Goal: Information Seeking & Learning: Learn about a topic

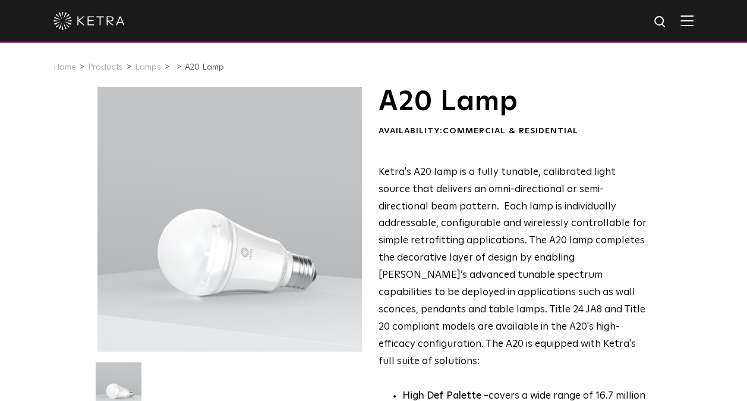
drag, startPoint x: 253, startPoint y: 205, endPoint x: 163, endPoint y: 299, distance: 130.3
click at [163, 299] on div at bounding box center [229, 219] width 265 height 265
drag, startPoint x: 238, startPoint y: 226, endPoint x: 198, endPoint y: 146, distance: 89.1
drag, startPoint x: 198, startPoint y: 146, endPoint x: 126, endPoint y: 99, distance: 86.2
drag, startPoint x: 126, startPoint y: 99, endPoint x: 81, endPoint y: 251, distance: 158.7
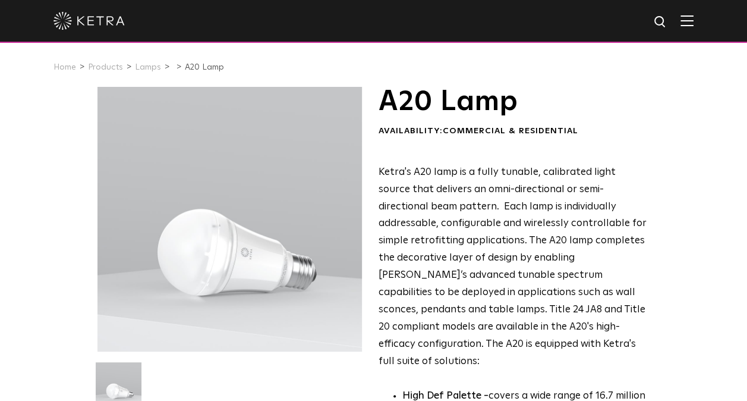
drag, startPoint x: 183, startPoint y: 244, endPoint x: 55, endPoint y: 267, distance: 130.4
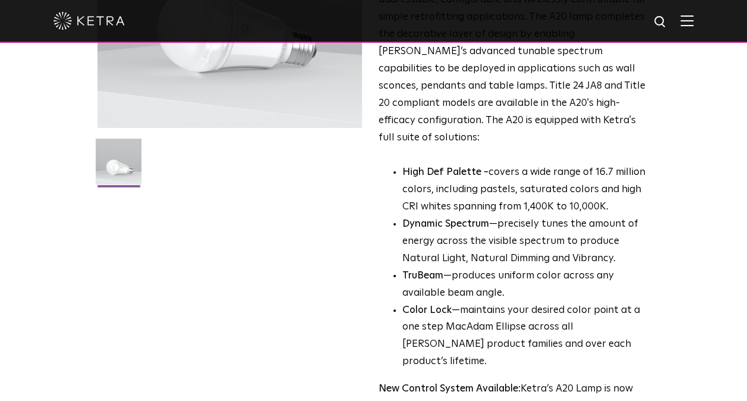
scroll to position [297, 0]
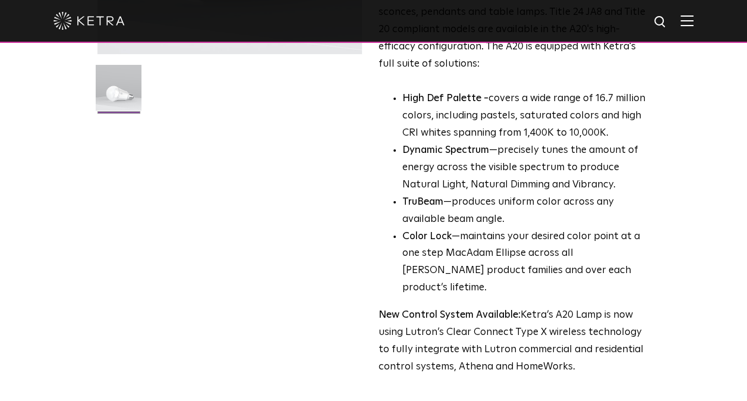
click at [114, 87] on img at bounding box center [119, 92] width 46 height 55
drag, startPoint x: 142, startPoint y: 100, endPoint x: 124, endPoint y: 93, distance: 20.0
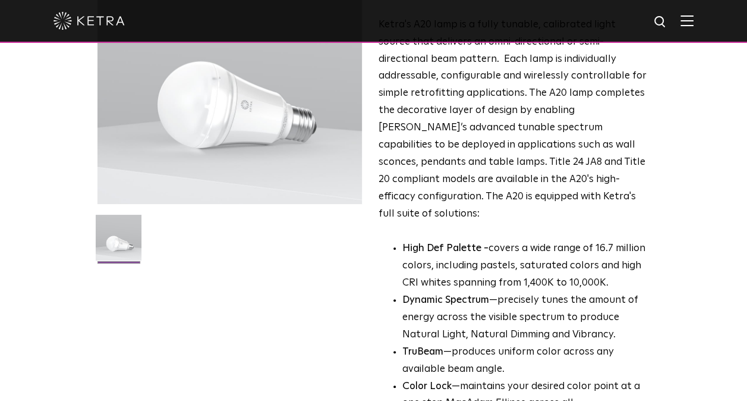
scroll to position [0, 0]
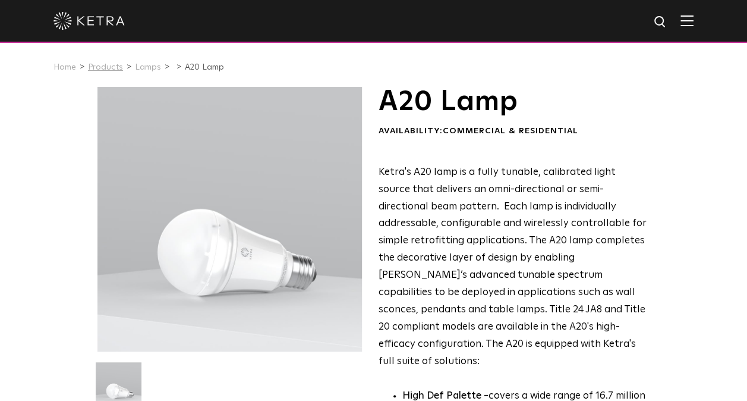
click at [100, 67] on link "Products" at bounding box center [105, 67] width 35 height 8
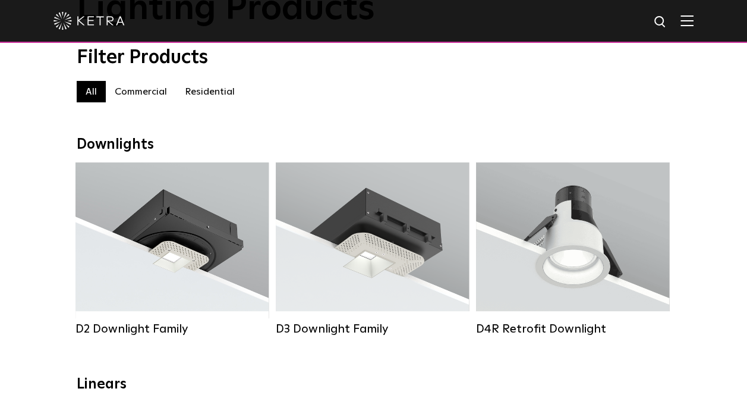
scroll to position [238, 0]
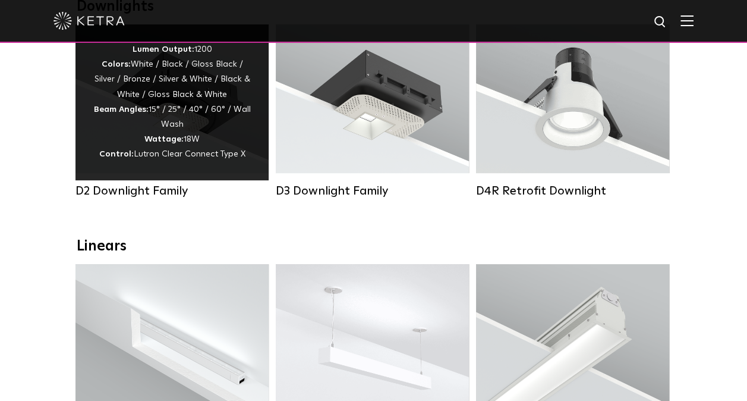
click at [180, 156] on span "Lutron Clear Connect Type X" at bounding box center [190, 154] width 112 height 8
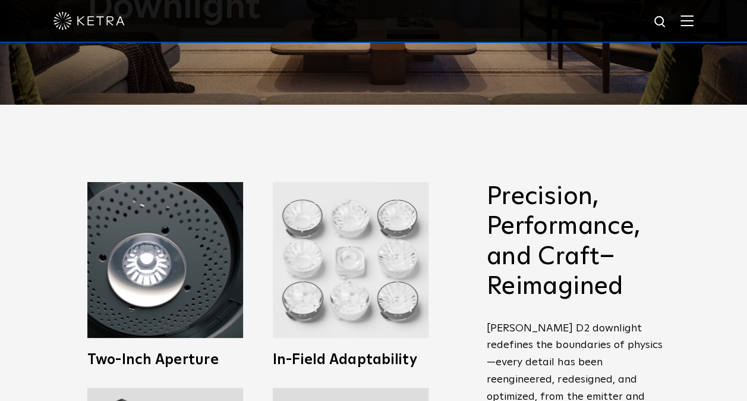
scroll to position [297, 0]
